Goal: Information Seeking & Learning: Learn about a topic

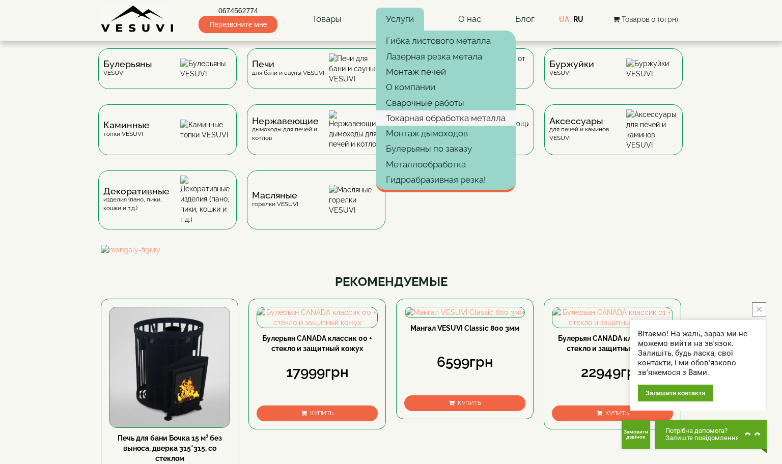
click at [443, 124] on link "Токарная обработка металла" at bounding box center [446, 117] width 140 height 15
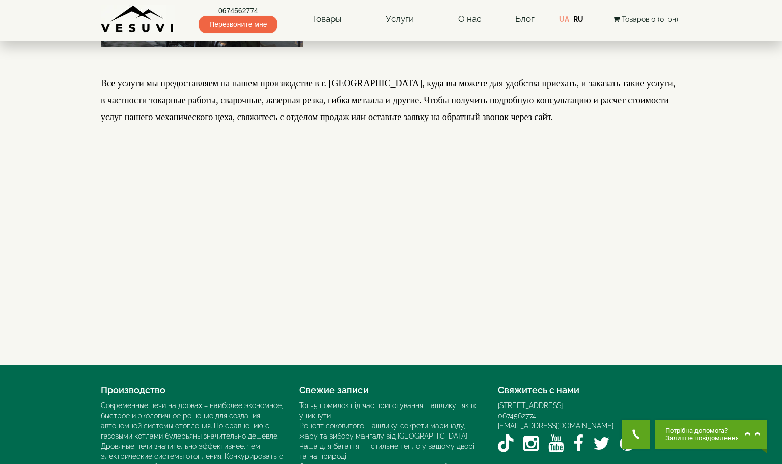
scroll to position [1171, 0]
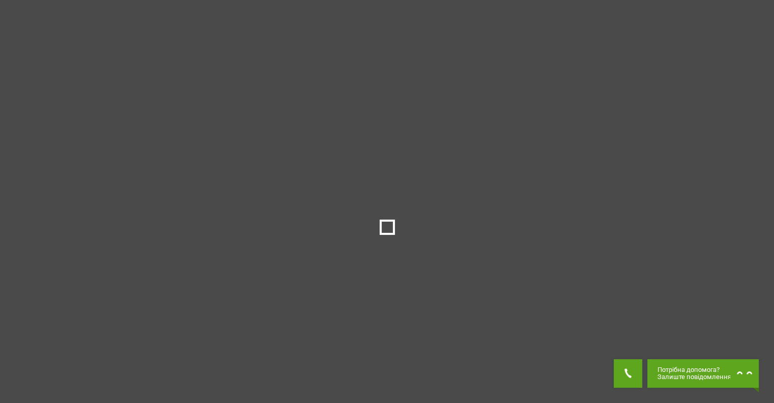
drag, startPoint x: 0, startPoint y: 0, endPoint x: 350, endPoint y: 177, distance: 391.8
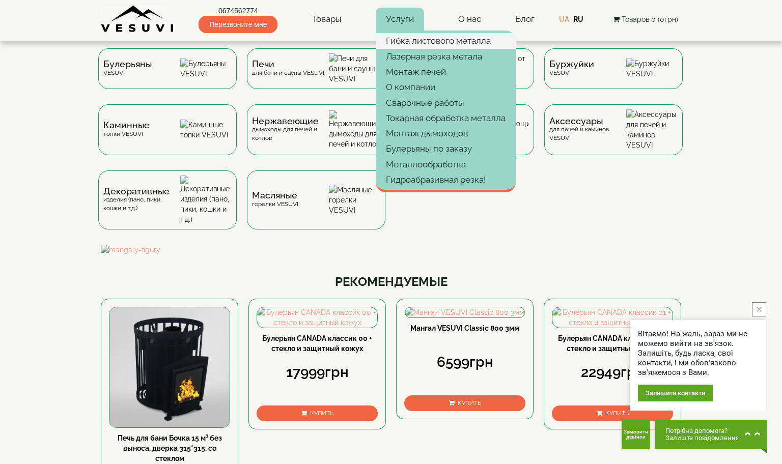
click at [432, 46] on link "Гибка листового металла" at bounding box center [446, 40] width 140 height 15
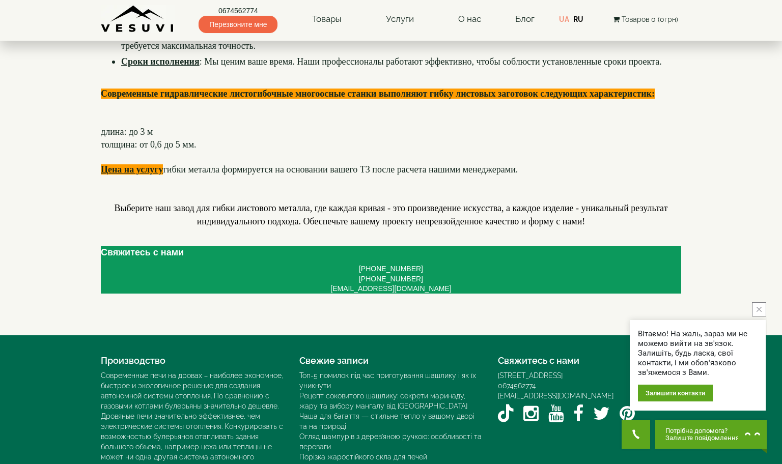
scroll to position [662, 0]
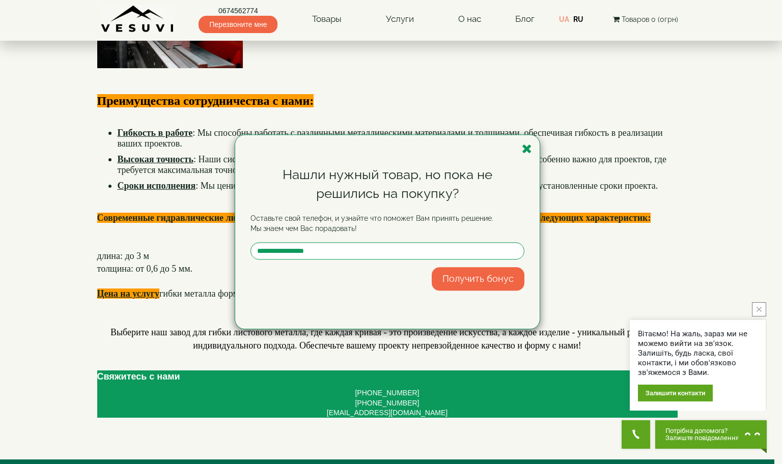
click at [515, 135] on div "Нашли нужный товар, но пока не решились на покупку? Оставьте свой телефон, и уз…" at bounding box center [387, 232] width 304 height 194
click at [522, 143] on icon "button" at bounding box center [527, 149] width 10 height 13
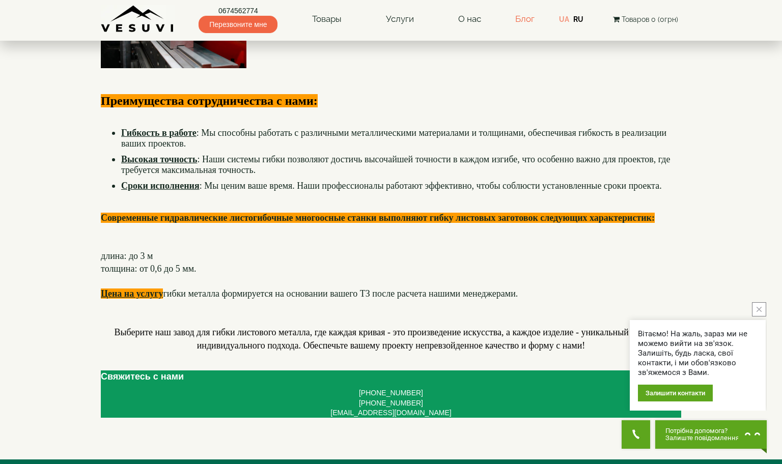
click at [523, 14] on link "Блог" at bounding box center [524, 19] width 19 height 10
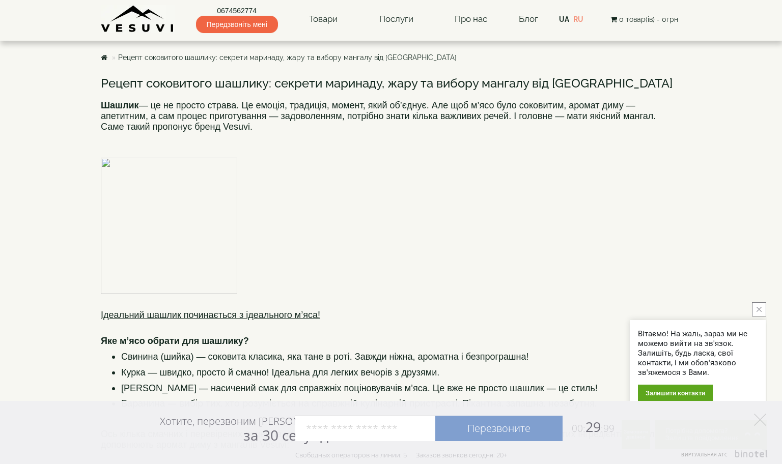
click at [156, 19] on img at bounding box center [138, 19] width 74 height 28
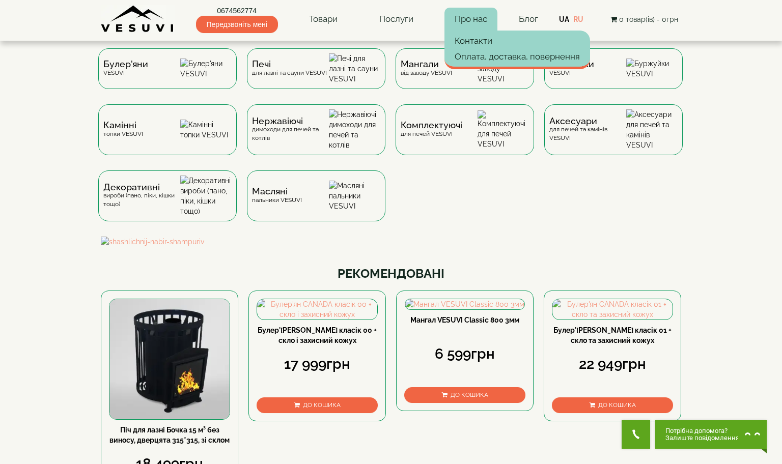
click at [488, 19] on link "Про нас" at bounding box center [470, 19] width 53 height 23
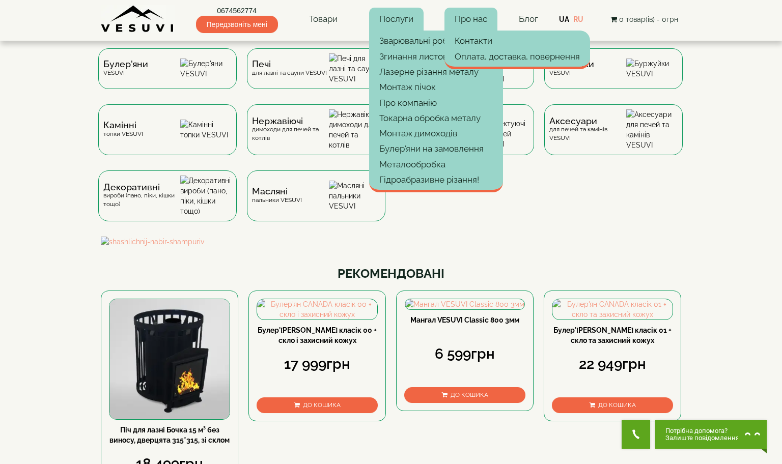
click at [394, 15] on link "Послуги" at bounding box center [396, 19] width 54 height 23
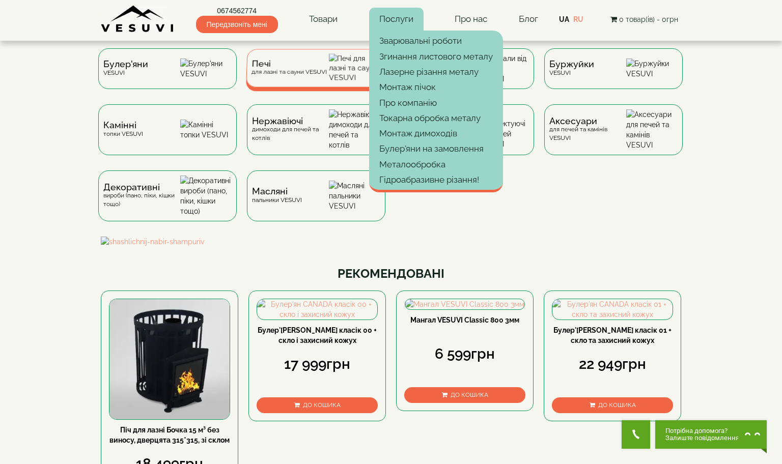
click at [319, 58] on div "Печі для лазні та сауни VESUVI" at bounding box center [316, 68] width 141 height 38
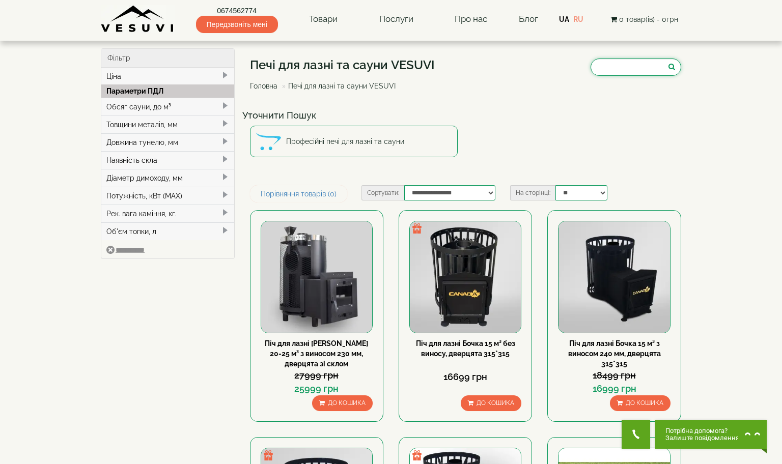
click at [622, 72] on input "search" at bounding box center [636, 67] width 91 height 17
paste input "********"
type input "********"
click at [670, 67] on icon "submit" at bounding box center [671, 66] width 7 height 7
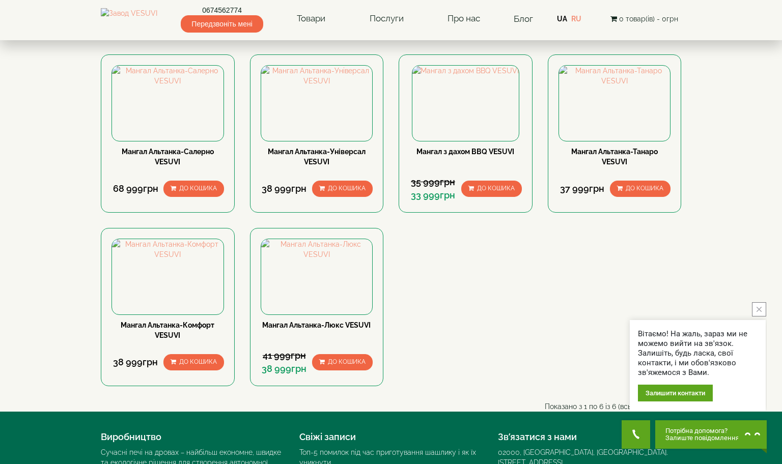
scroll to position [204, 0]
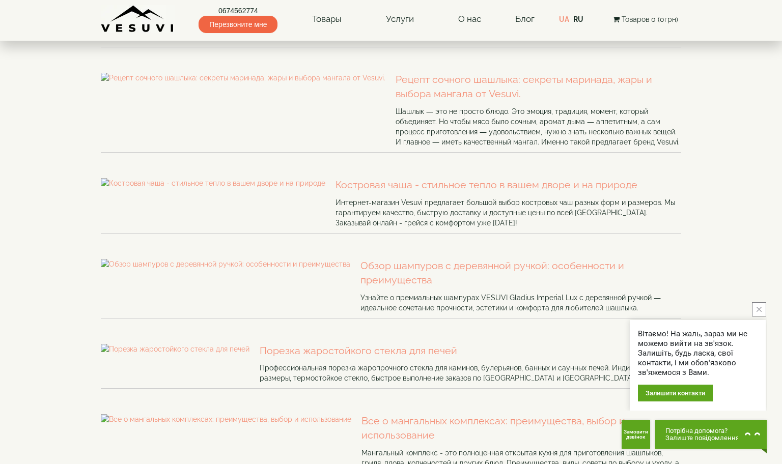
scroll to position [51, 0]
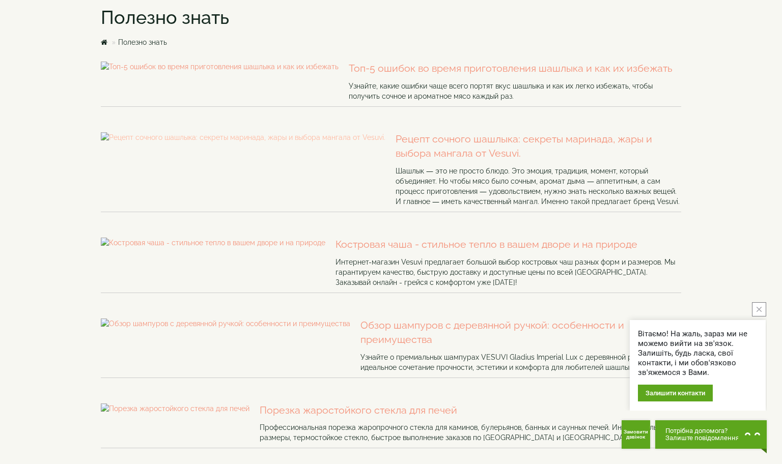
click at [151, 143] on img at bounding box center [243, 137] width 285 height 10
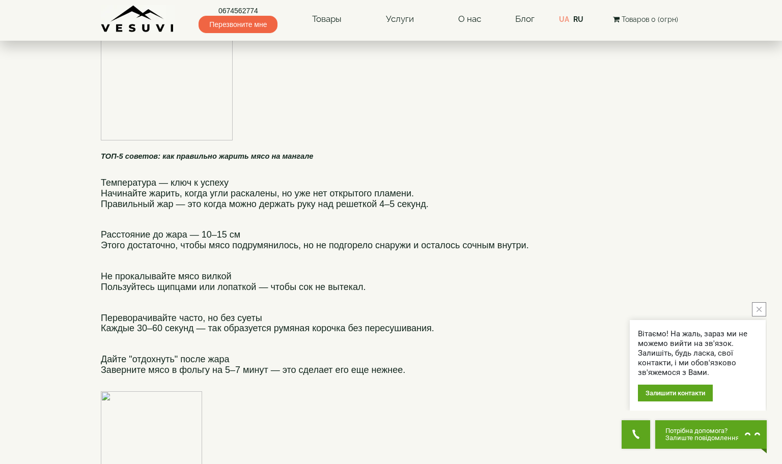
scroll to position [1324, 0]
